Goal: Complete application form: Complete application form

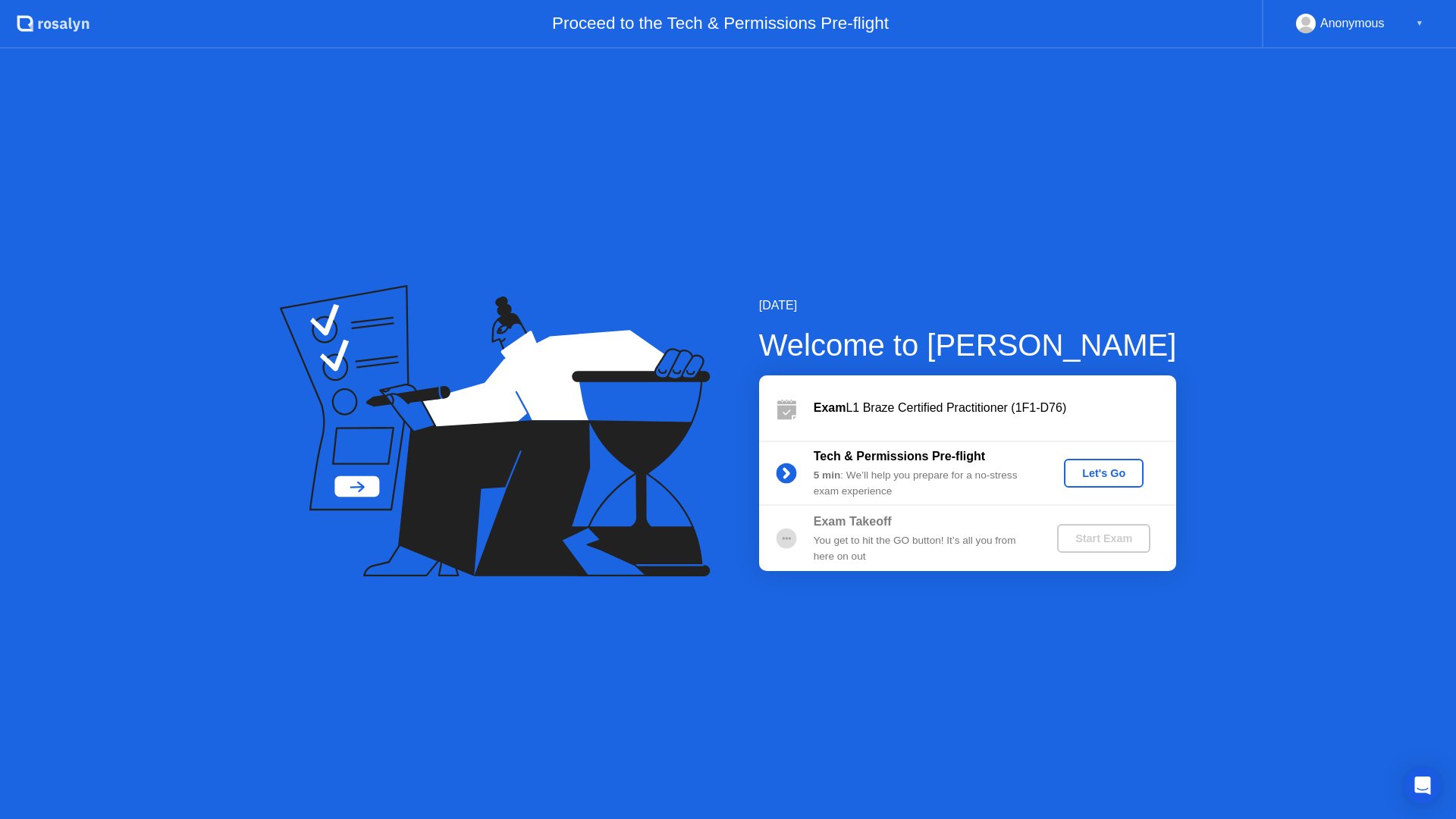
click at [1083, 482] on button "Let's Go" at bounding box center [1104, 473] width 79 height 29
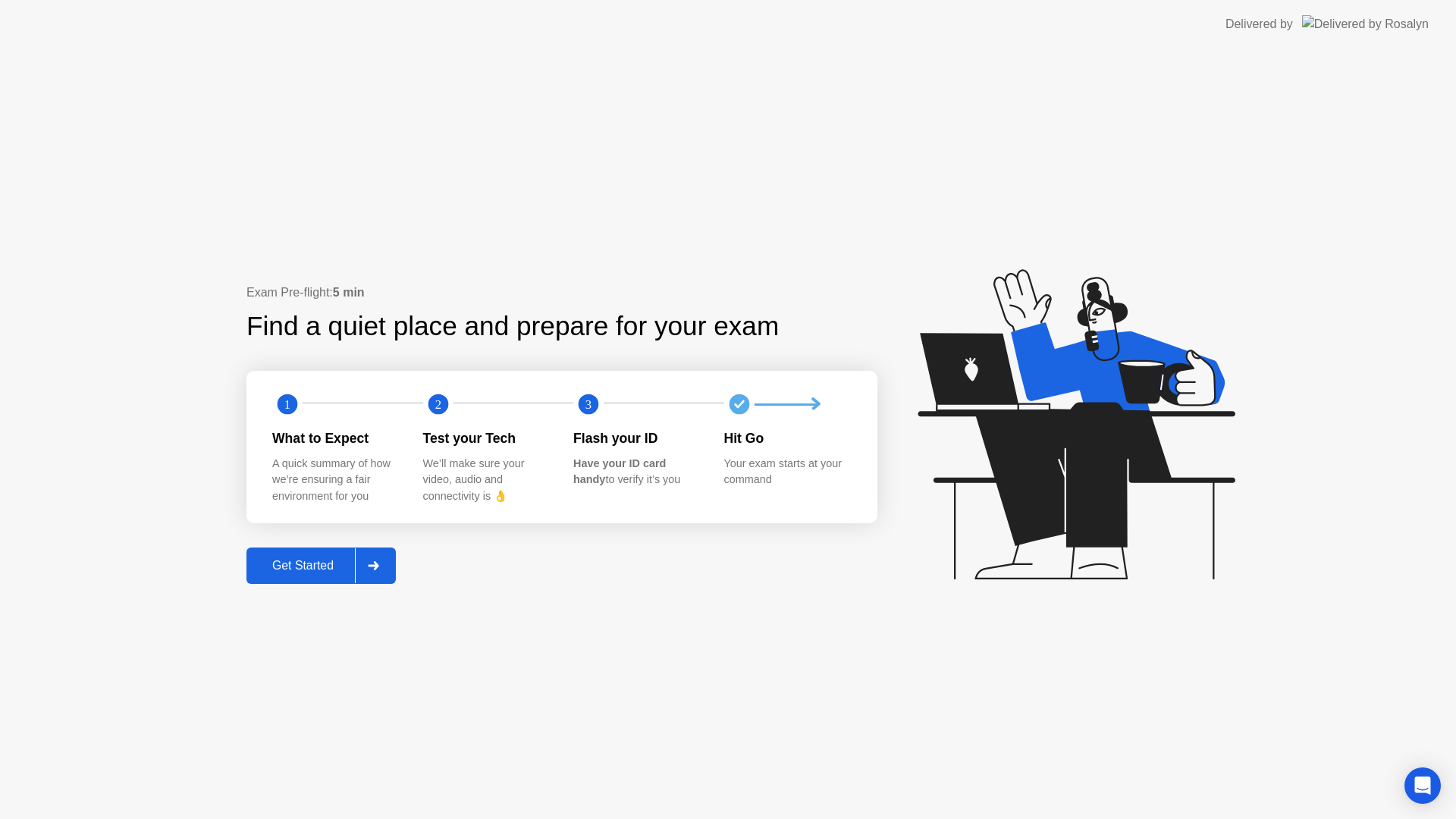
click at [326, 566] on div "Get Started" at bounding box center [303, 566] width 104 height 14
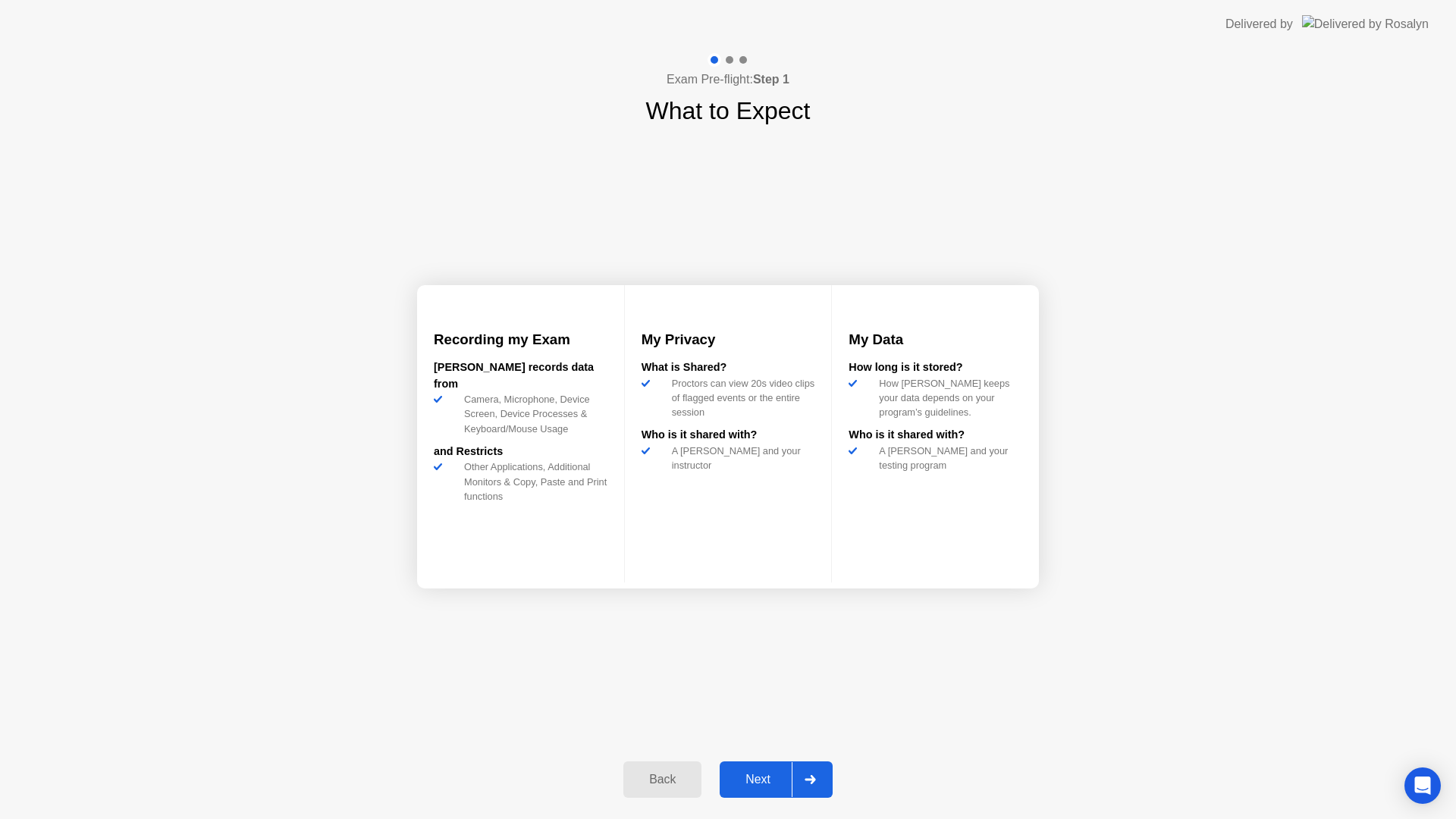
click at [752, 774] on div "Next" at bounding box center [759, 779] width 68 height 14
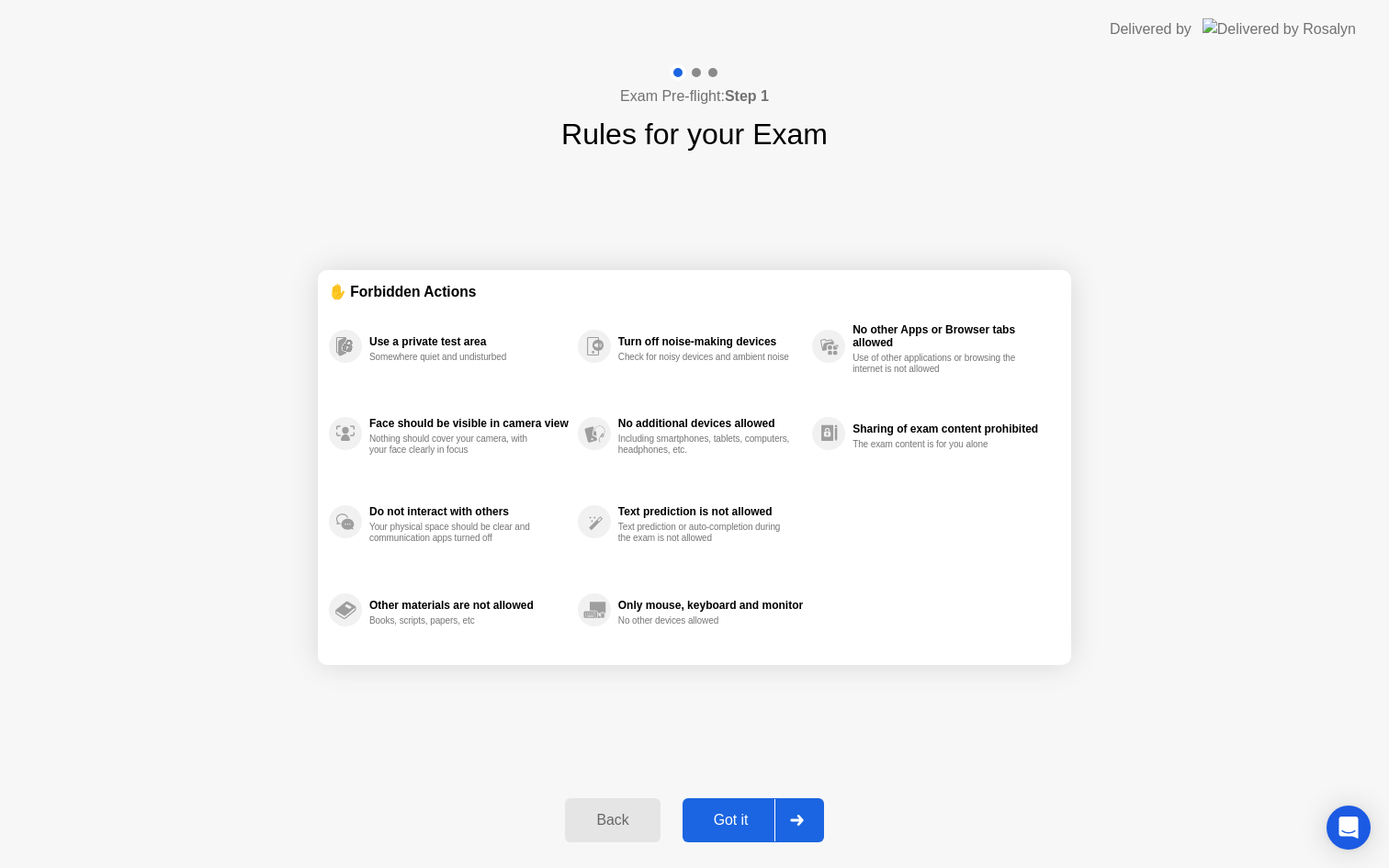
click at [747, 808] on button "Got it" at bounding box center [754, 821] width 142 height 44
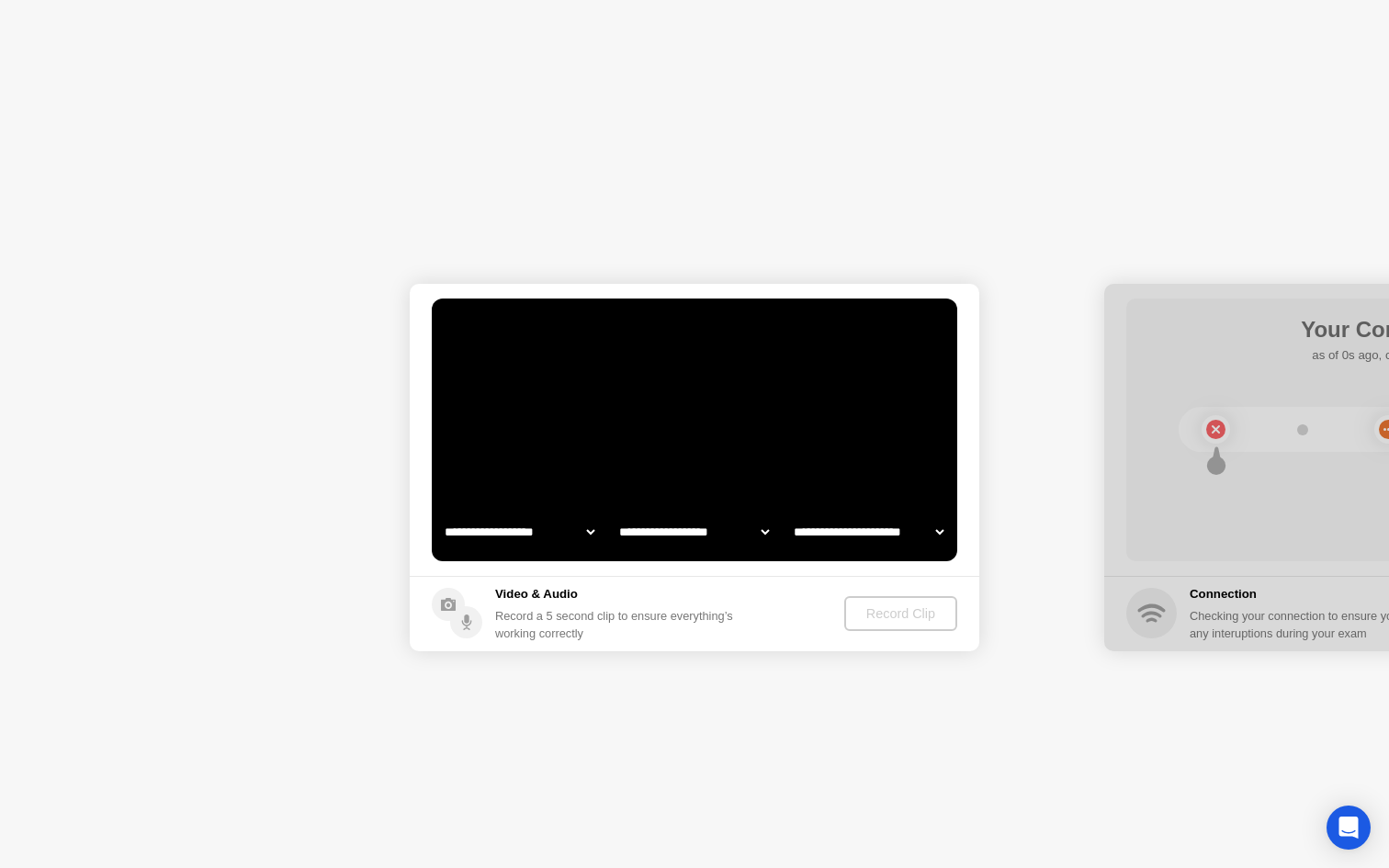
select select "**********"
select select "*******"
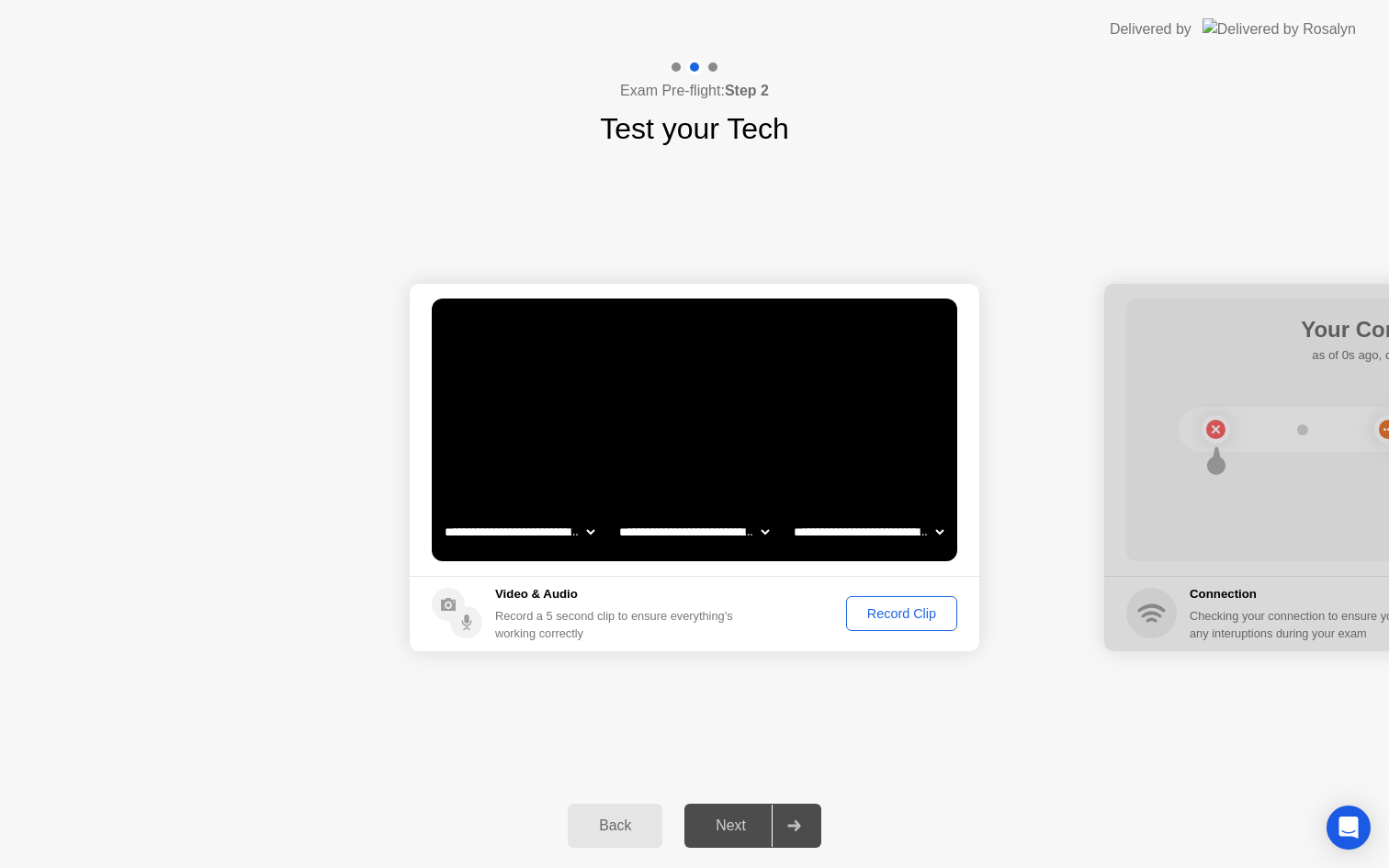
click at [893, 615] on div "Record Clip" at bounding box center [902, 613] width 98 height 15
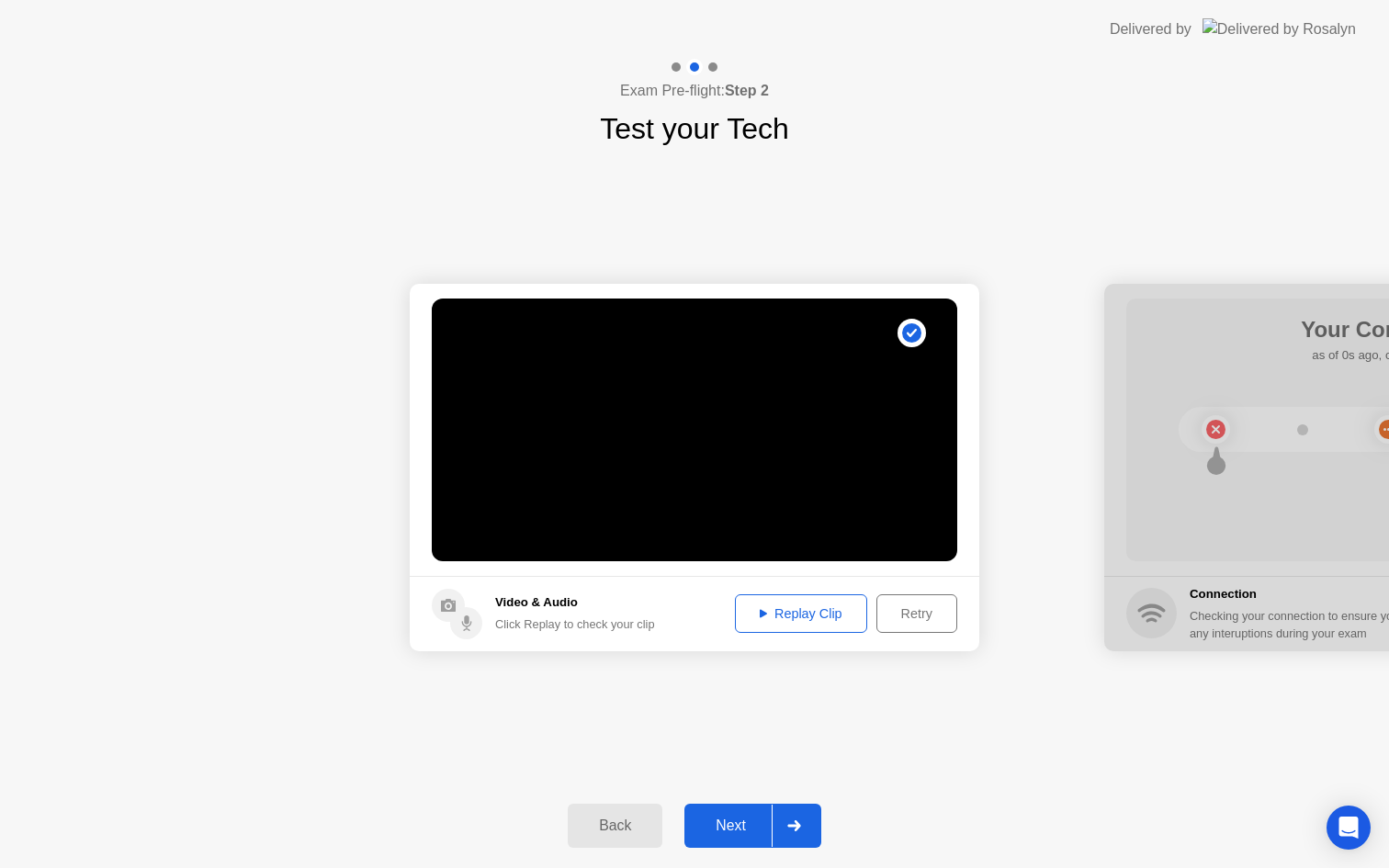
click at [767, 618] on div "Replay Clip" at bounding box center [801, 613] width 119 height 15
click at [734, 830] on div "Next" at bounding box center [731, 826] width 82 height 17
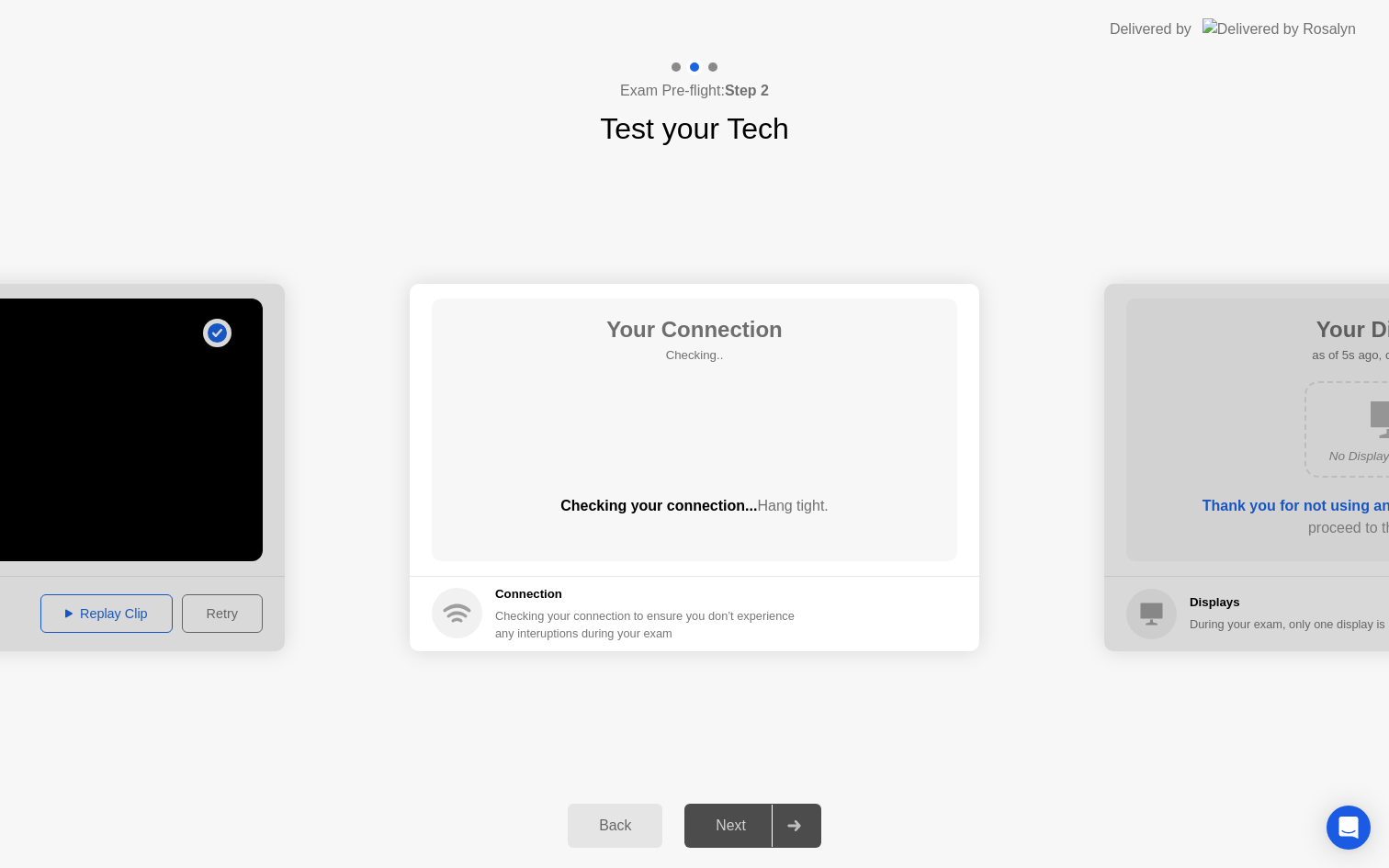
click at [742, 414] on div "Your Connection Checking.. Checking your connection... Hang tight." at bounding box center [695, 430] width 526 height 263
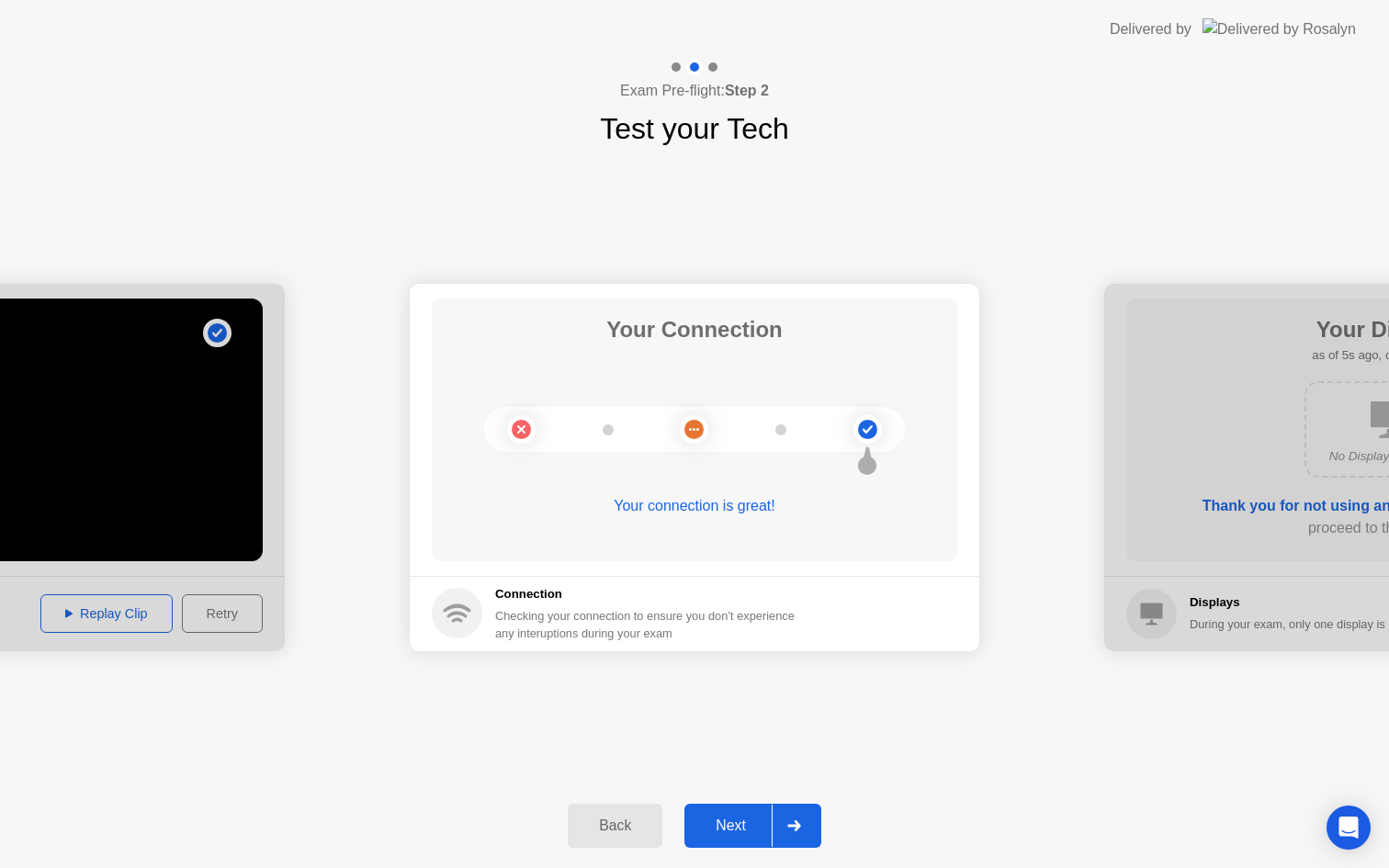
click at [731, 833] on div "Next" at bounding box center [731, 826] width 82 height 17
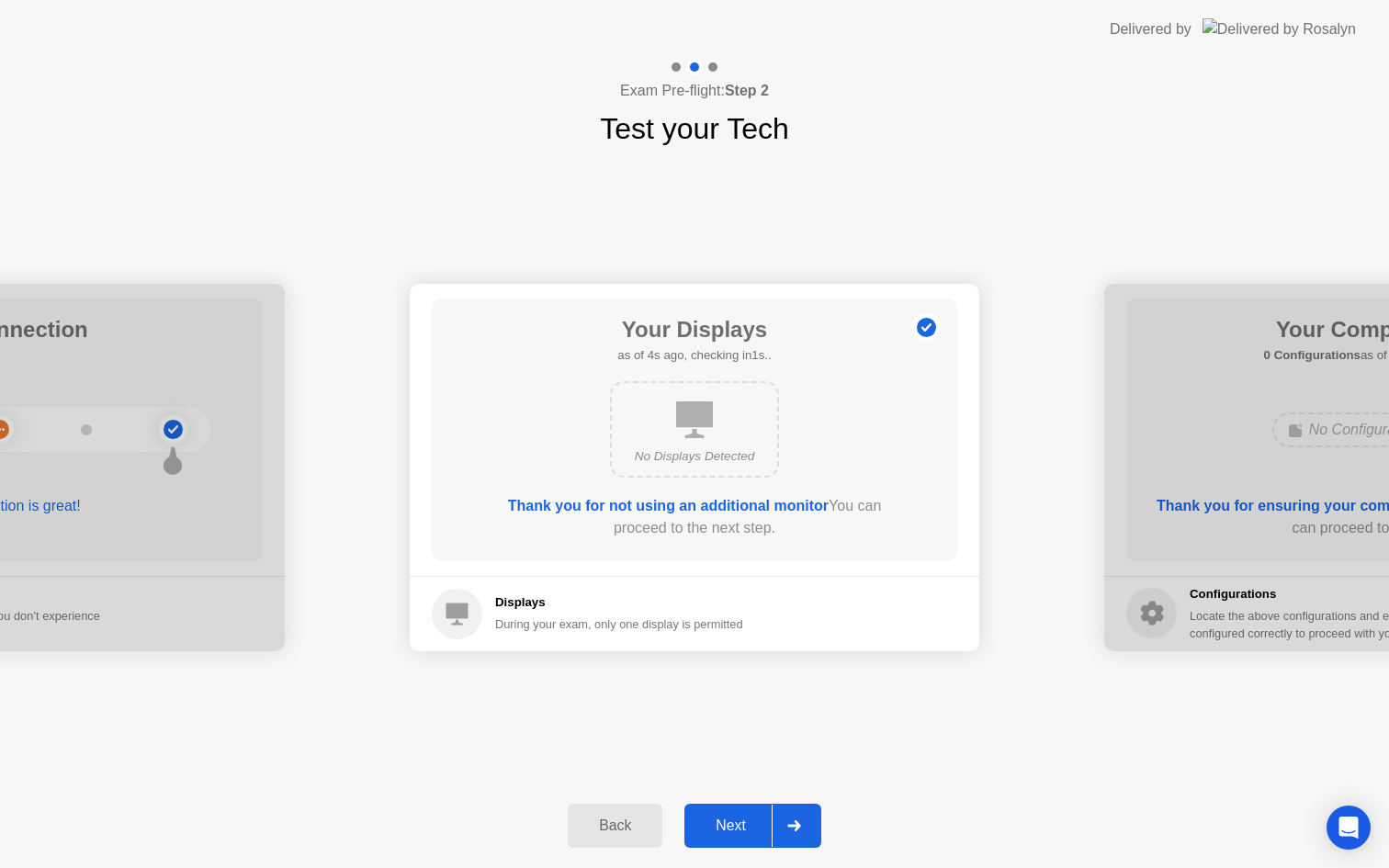
click at [745, 824] on div "Next" at bounding box center [731, 826] width 82 height 17
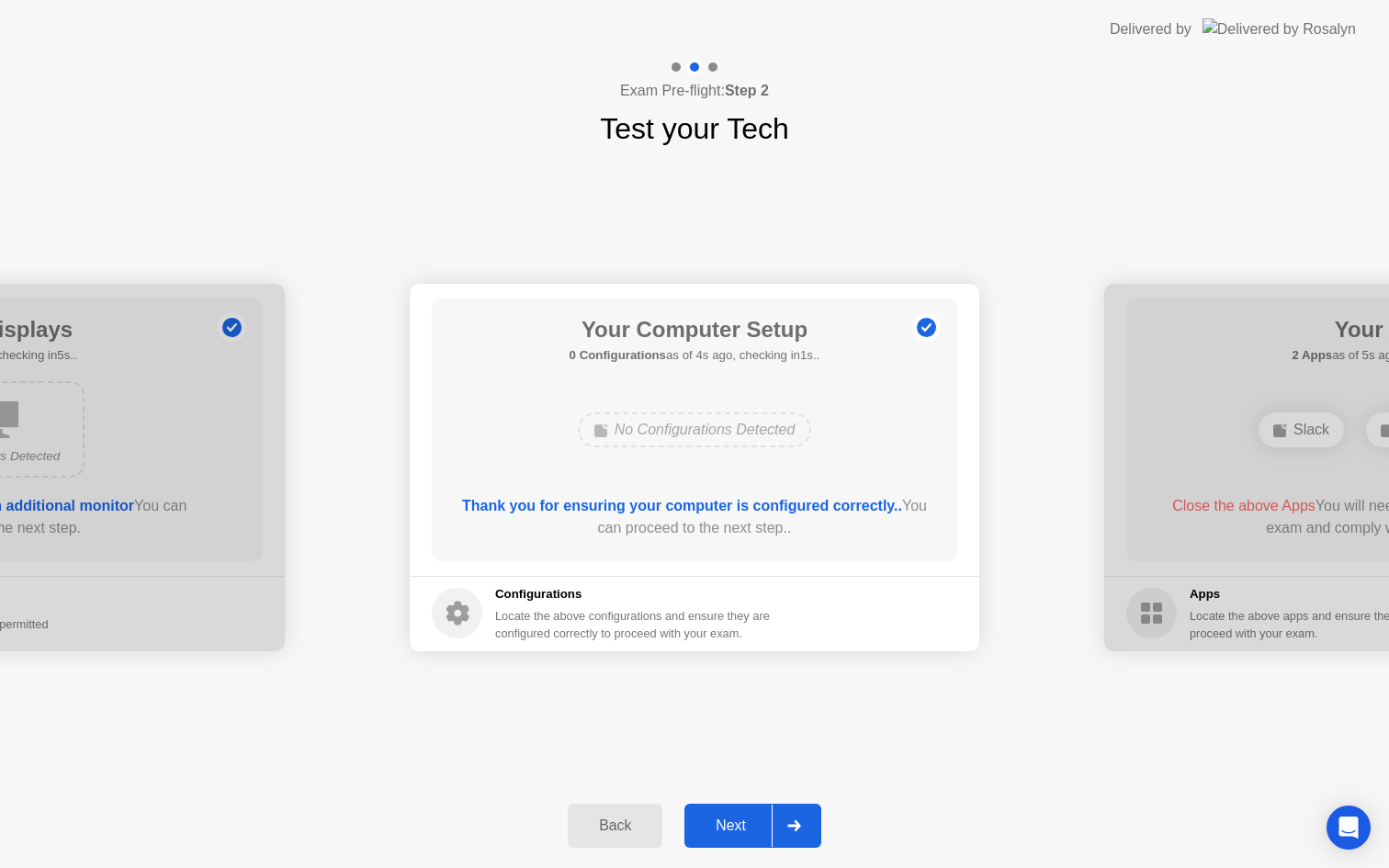
click at [744, 826] on div "Next" at bounding box center [731, 826] width 82 height 17
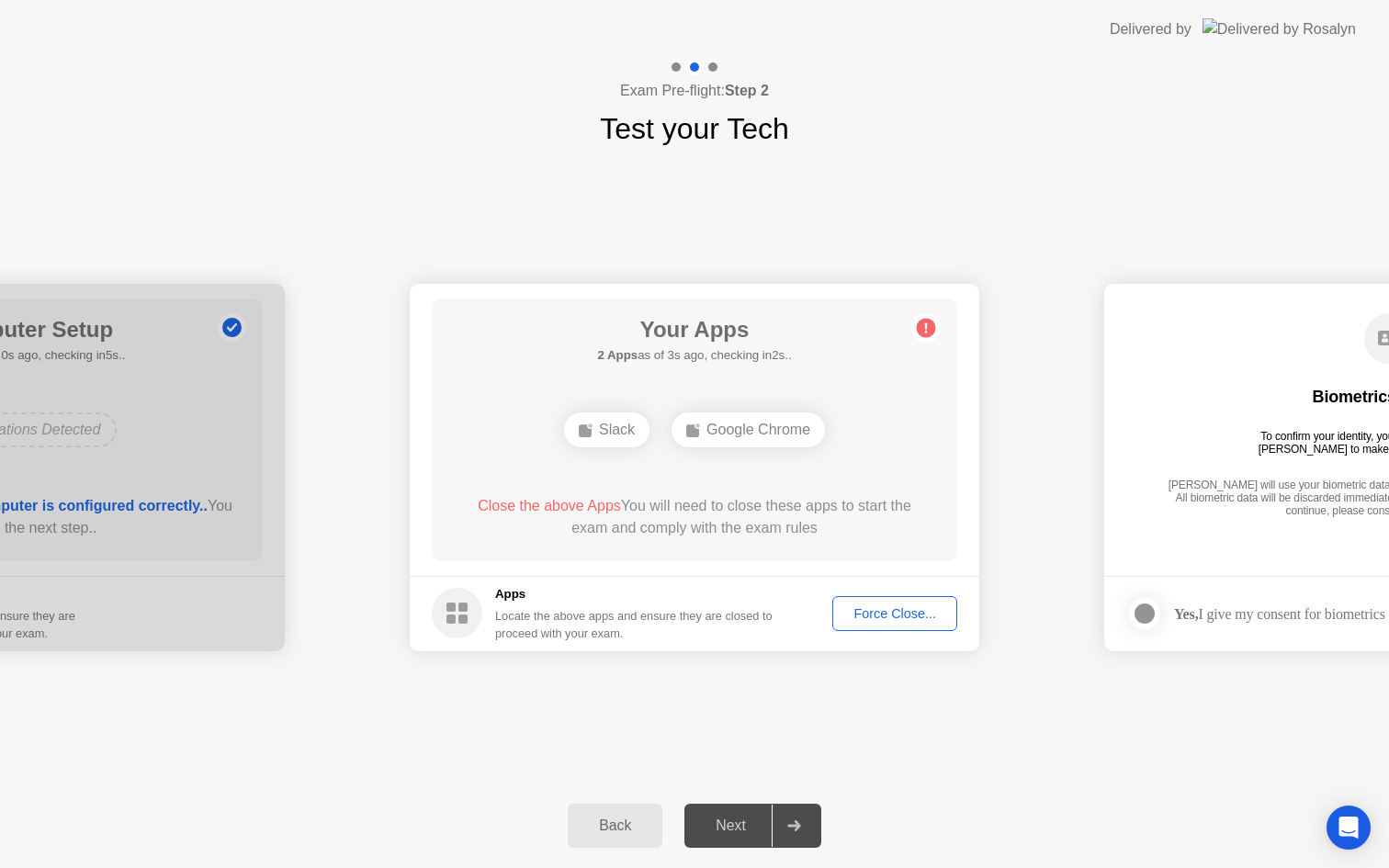
click at [890, 608] on div "Force Close..." at bounding box center [895, 613] width 112 height 15
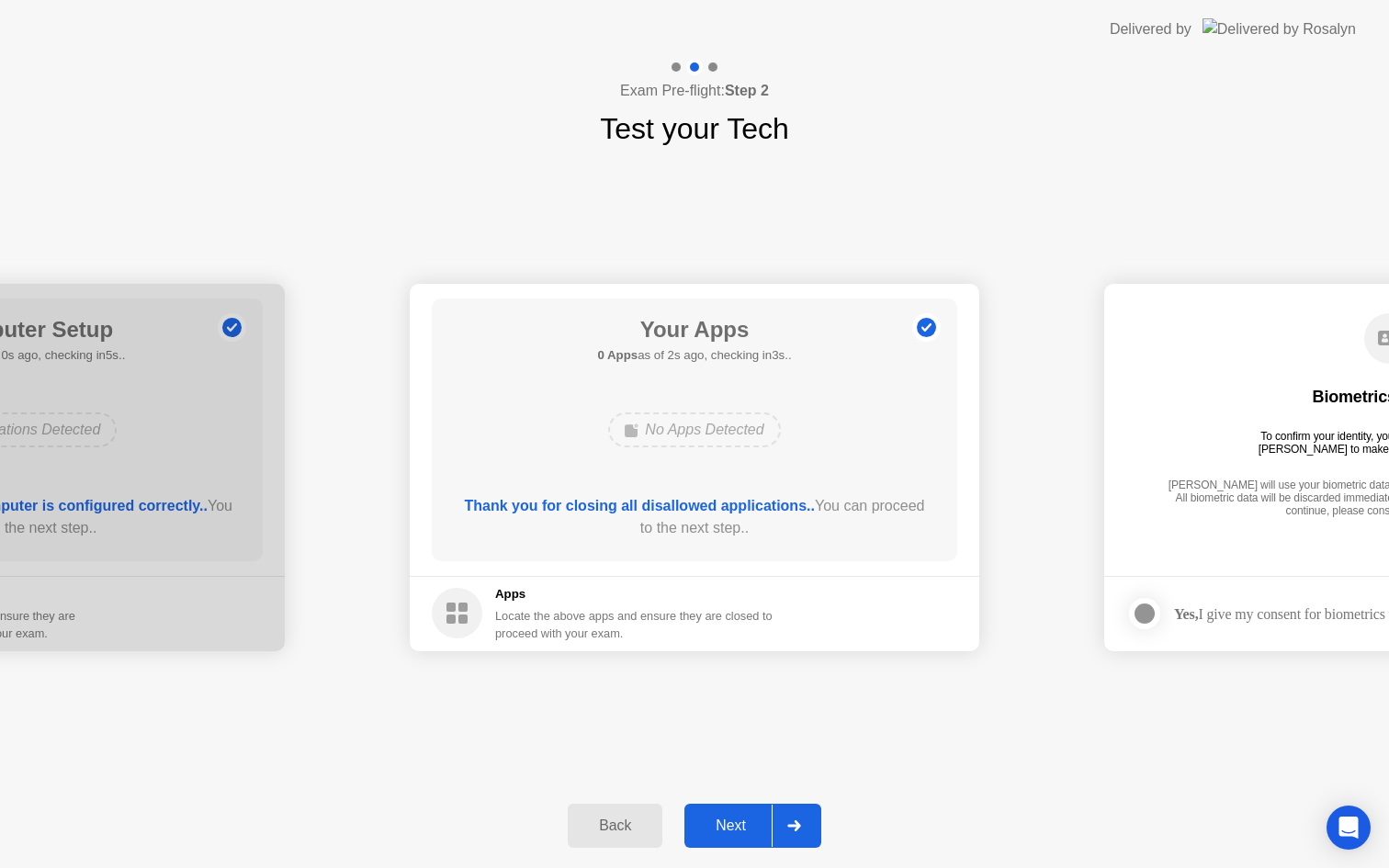
click at [741, 838] on button "Next" at bounding box center [753, 826] width 137 height 44
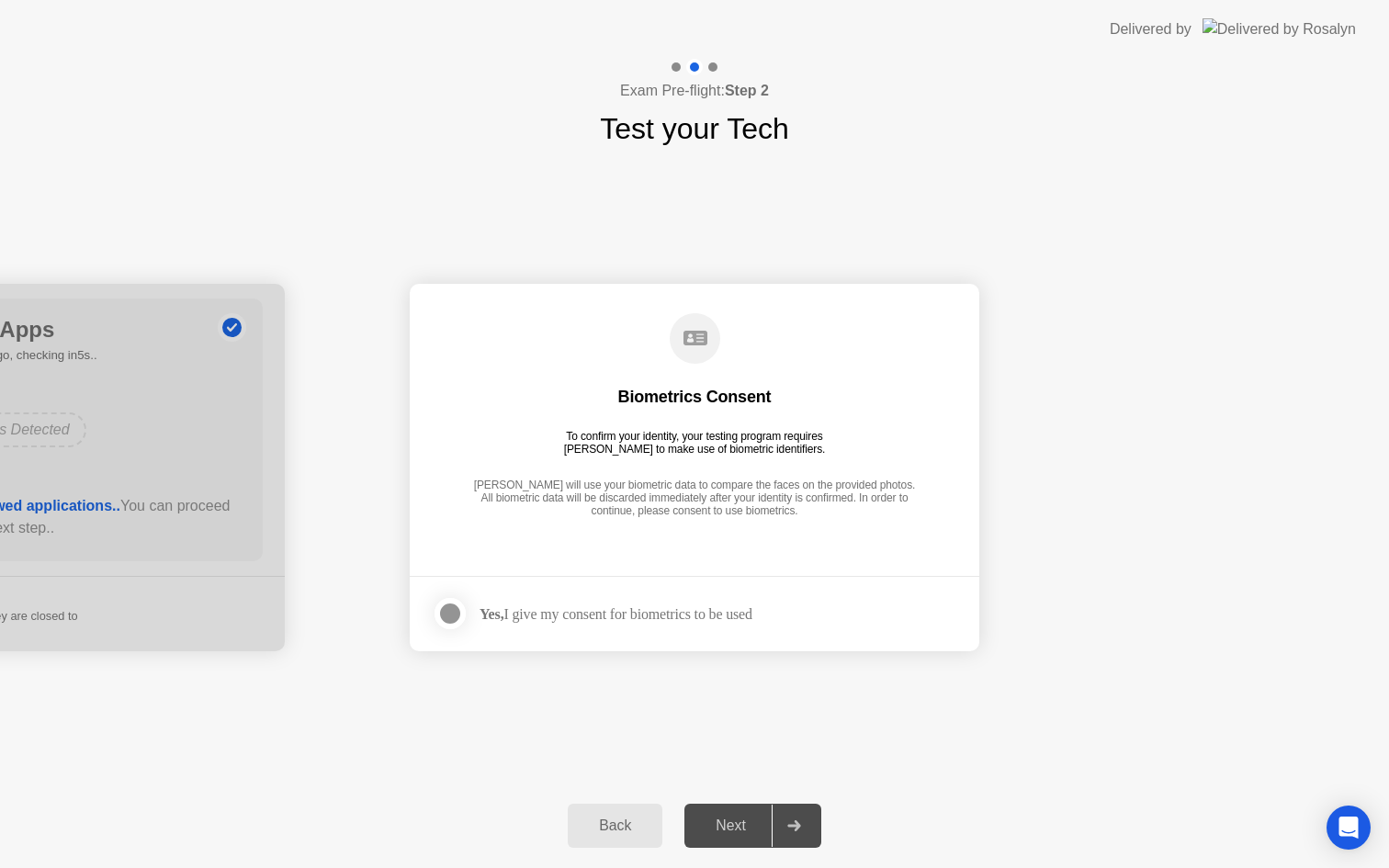
click at [629, 620] on div "Yes, I give my consent for biometrics to be used" at bounding box center [616, 614] width 273 height 17
click at [459, 612] on div at bounding box center [450, 614] width 22 height 22
click at [734, 844] on button "Next" at bounding box center [753, 826] width 137 height 44
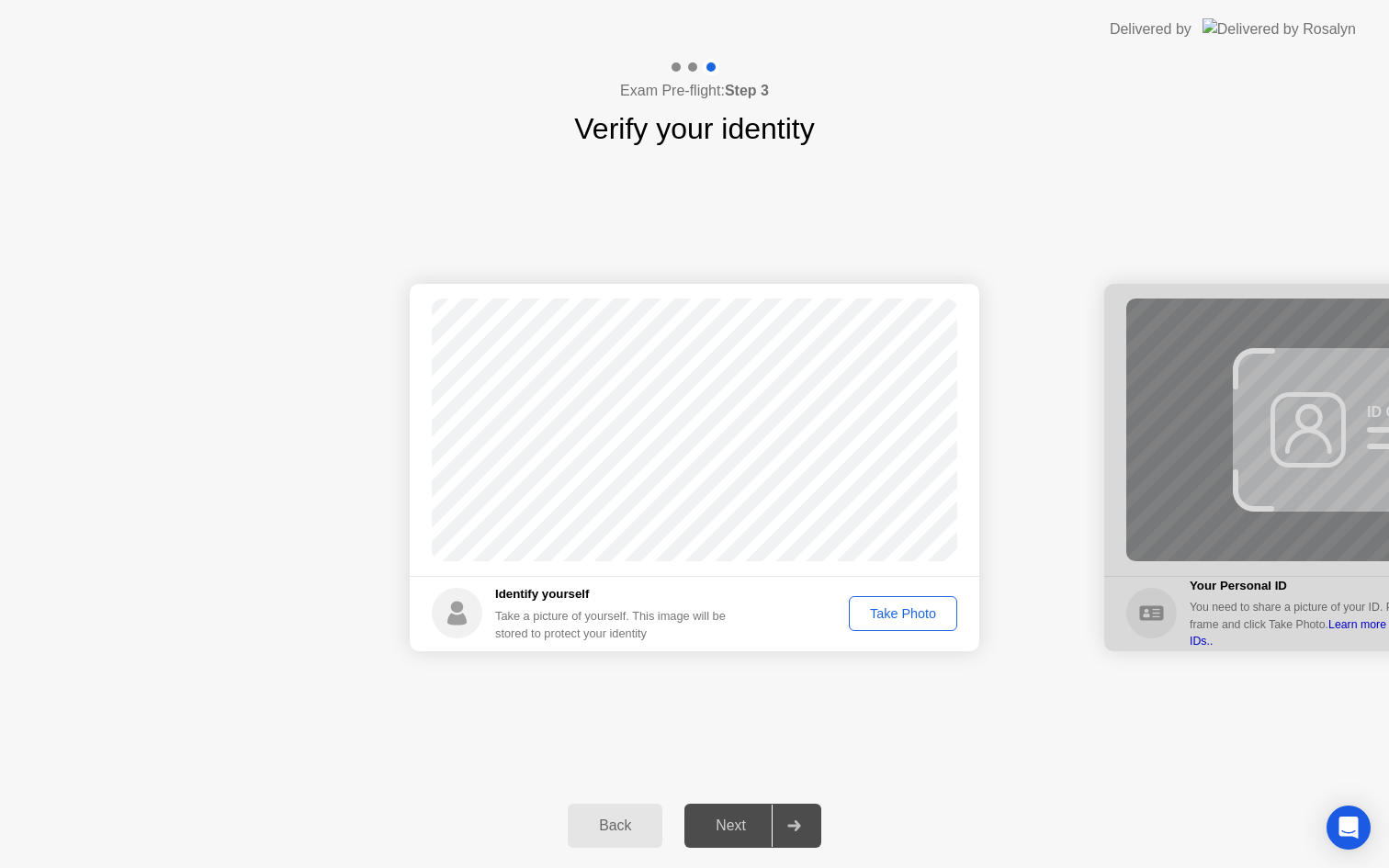
click at [888, 618] on div "Take Photo" at bounding box center [904, 613] width 96 height 15
click at [703, 825] on div "Next" at bounding box center [731, 826] width 82 height 17
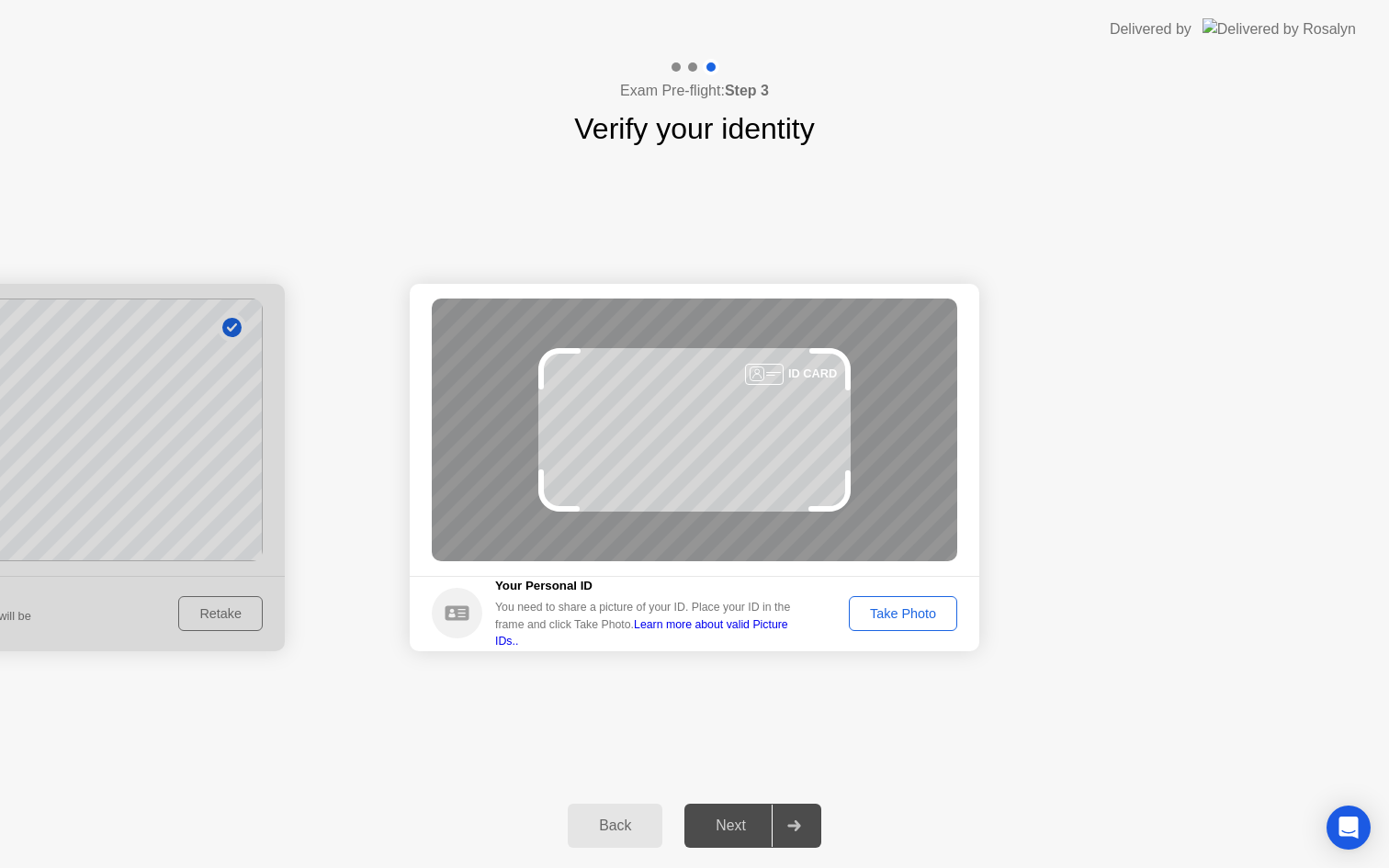
click at [771, 384] on div "ID CARD" at bounding box center [695, 430] width 526 height 263
click at [912, 611] on div "Take Photo" at bounding box center [904, 613] width 96 height 15
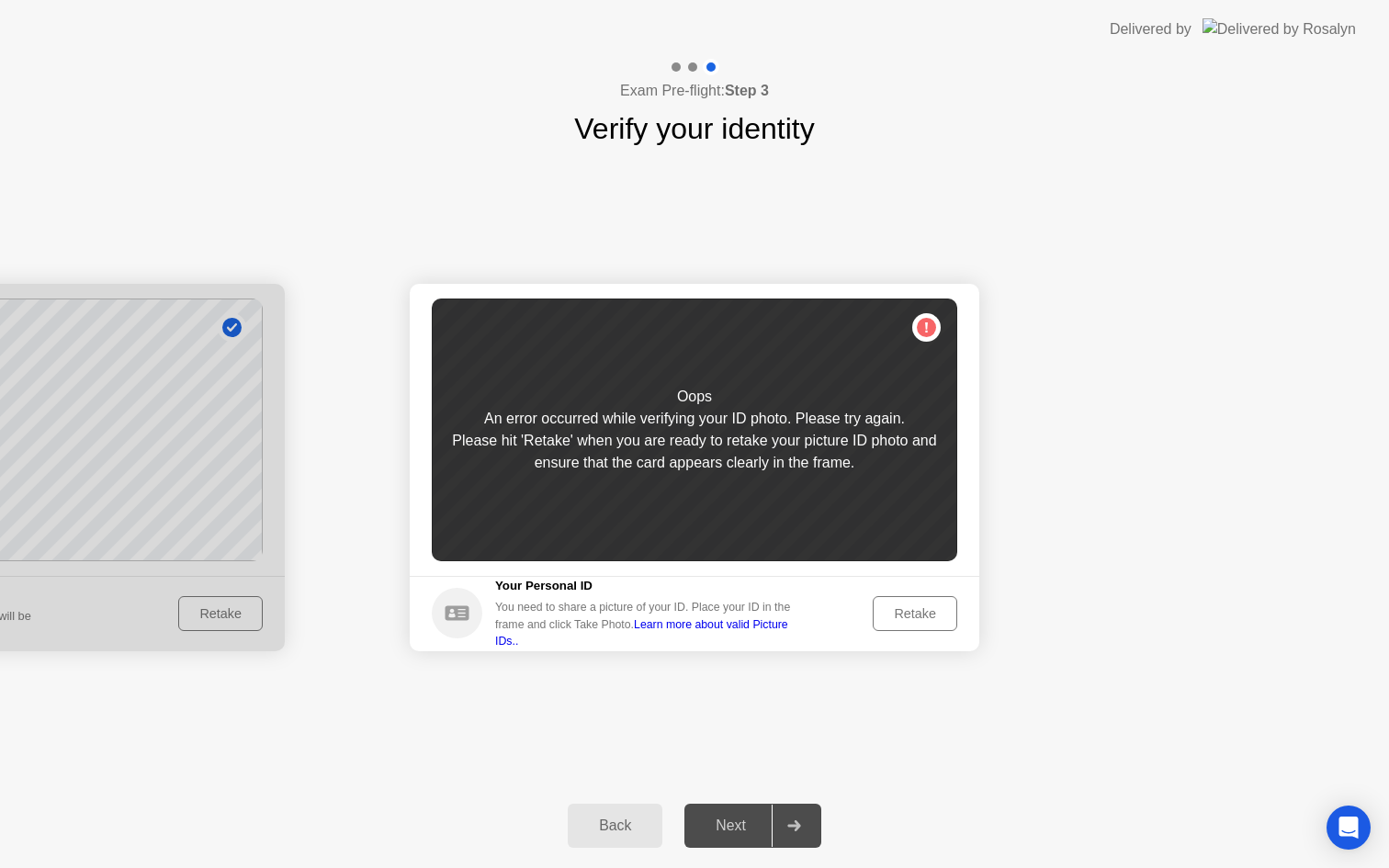
click at [923, 334] on div "Oops An error occurred while verifying your ID photo. Please try again. Please …" at bounding box center [695, 430] width 526 height 263
click at [610, 508] on div "Oops An error occurred while verifying your ID photo. Please try again. Please …" at bounding box center [695, 430] width 526 height 263
click at [891, 616] on div "Retake" at bounding box center [915, 613] width 72 height 15
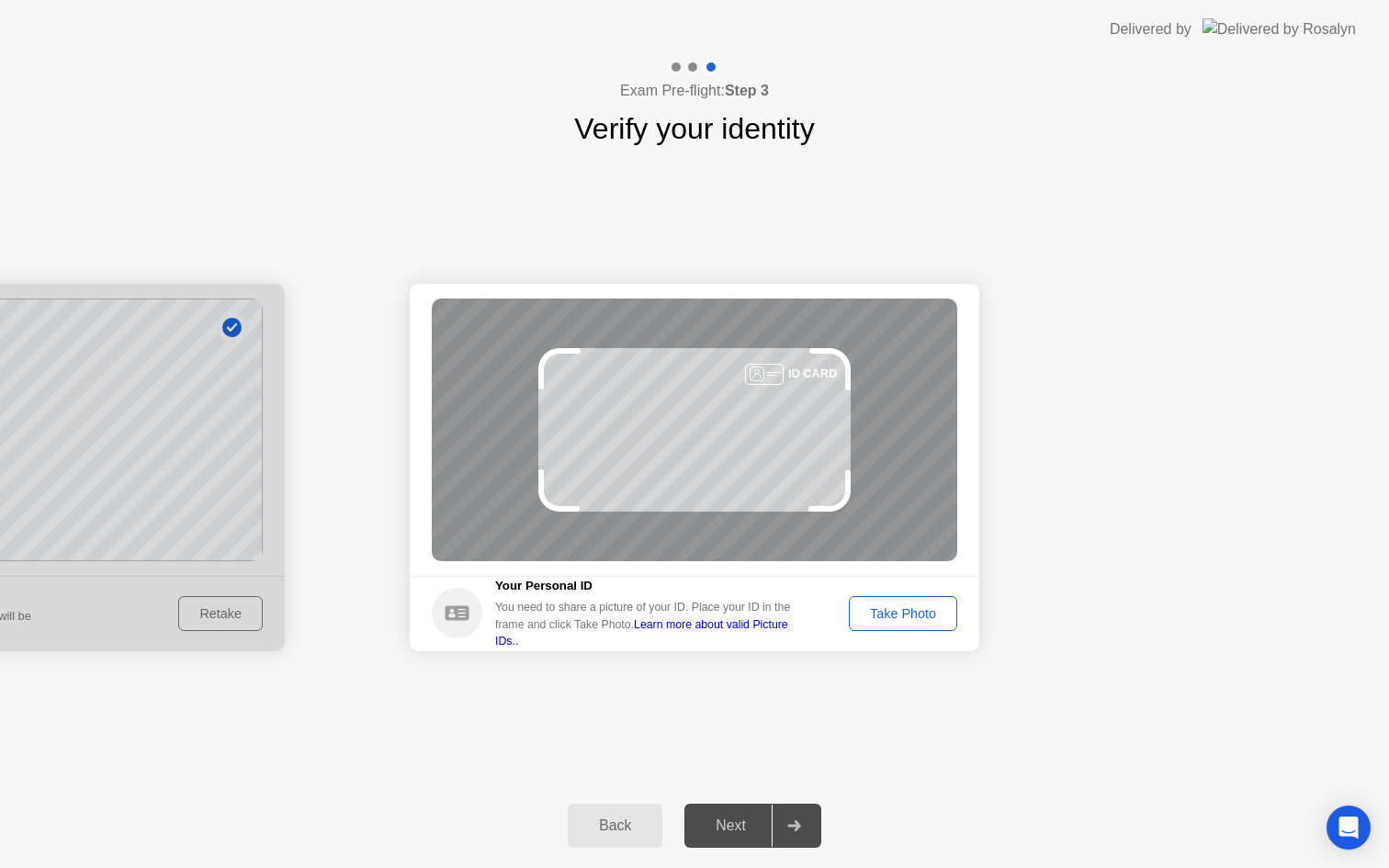
click at [928, 616] on div "Take Photo" at bounding box center [904, 613] width 96 height 15
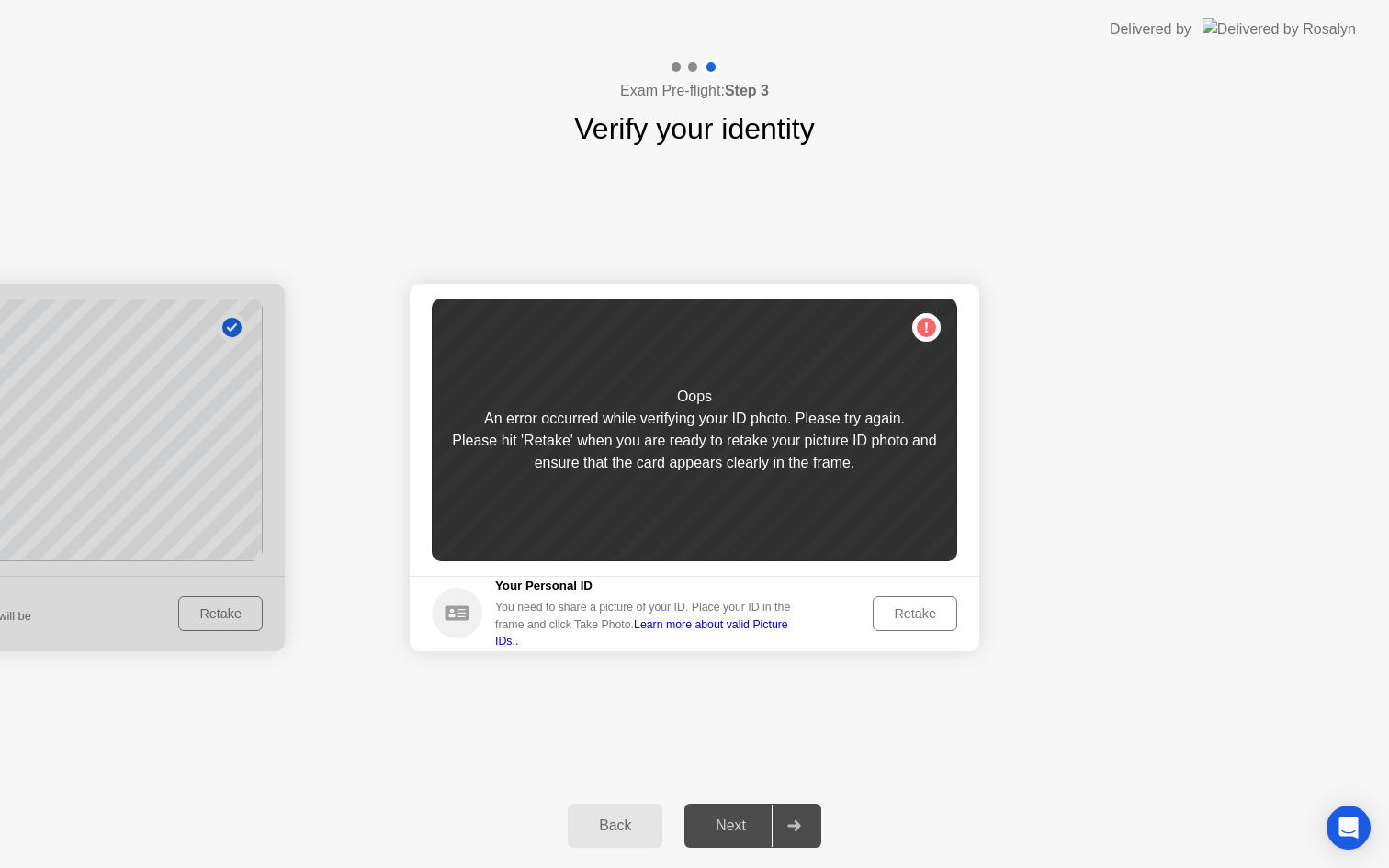
click at [928, 616] on div "Retake" at bounding box center [915, 613] width 72 height 15
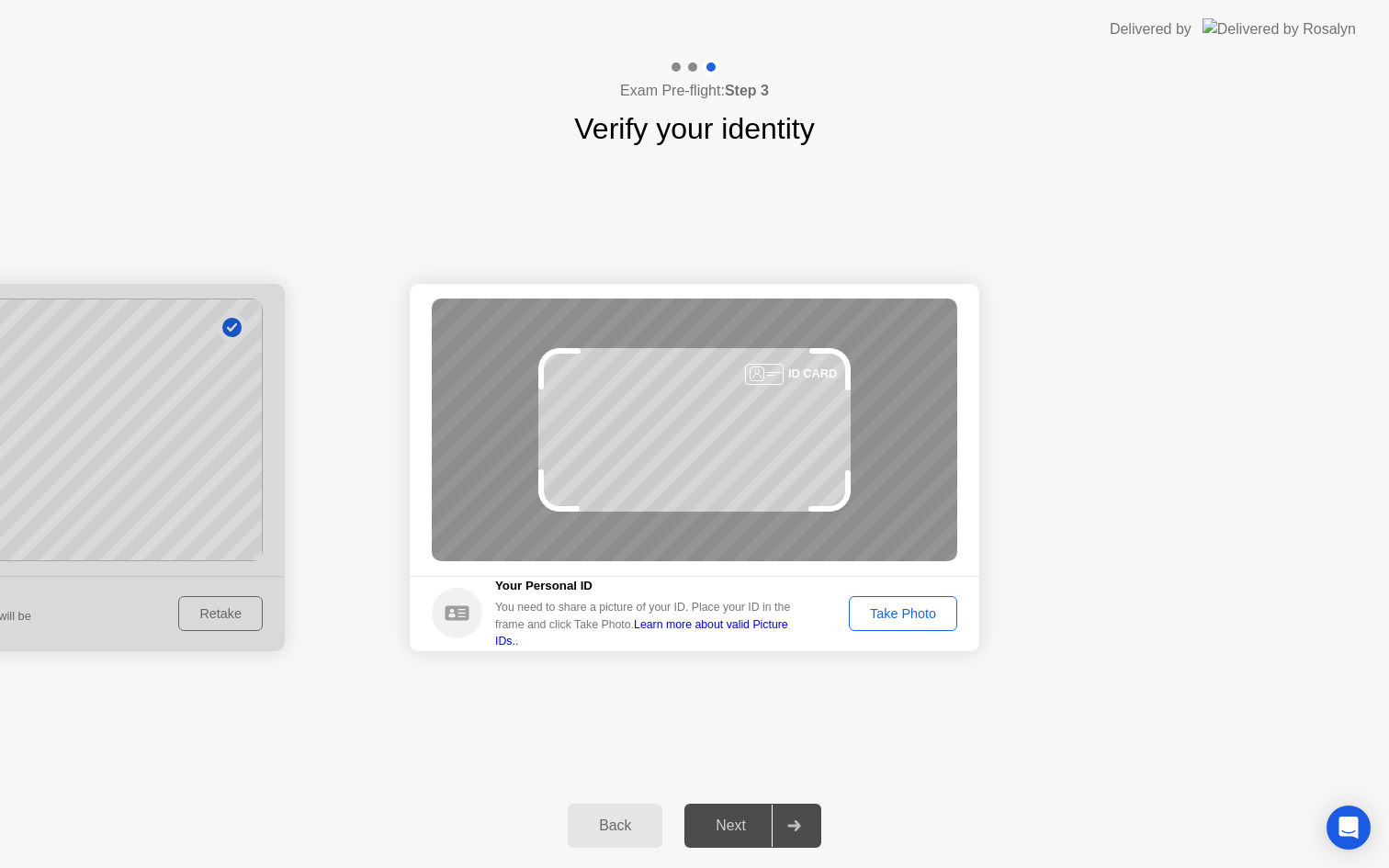
click at [788, 631] on link "Learn more about valid Picture IDs.." at bounding box center [641, 632] width 293 height 29
click at [629, 831] on div "Back" at bounding box center [615, 826] width 84 height 17
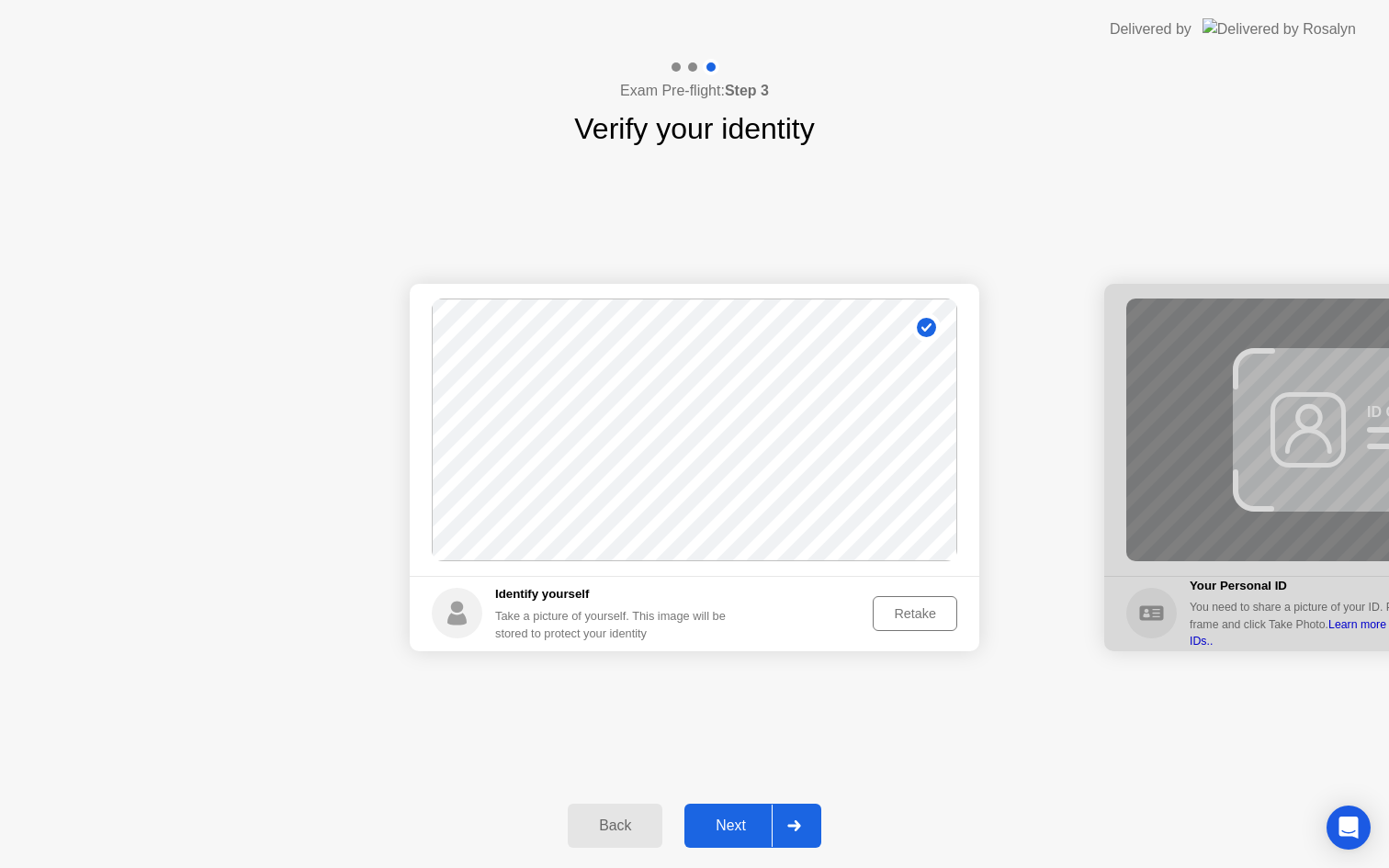
click at [629, 831] on div "Back" at bounding box center [615, 826] width 84 height 17
select select "**********"
select select "*******"
